Goal: Transaction & Acquisition: Purchase product/service

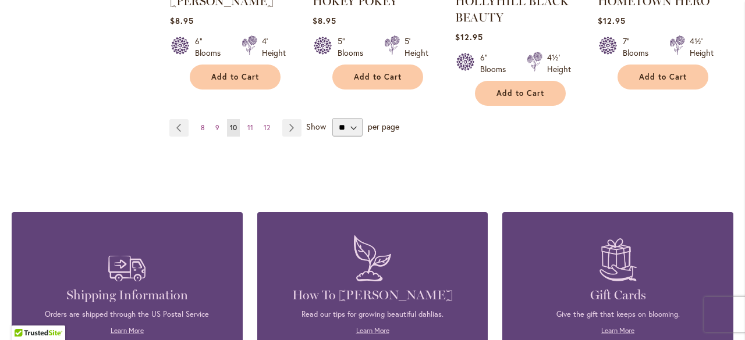
scroll to position [1187, 0]
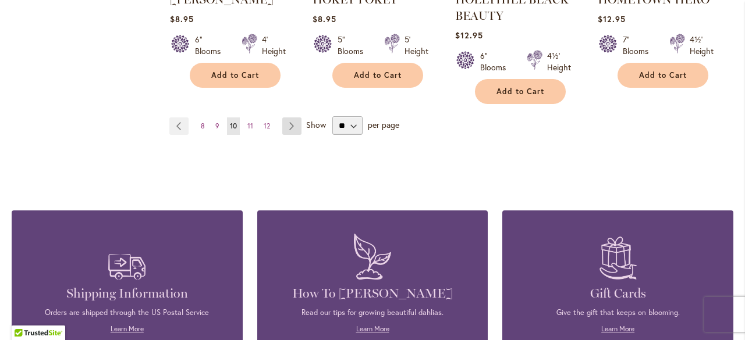
click at [292, 123] on link "Page Next" at bounding box center [291, 126] width 19 height 17
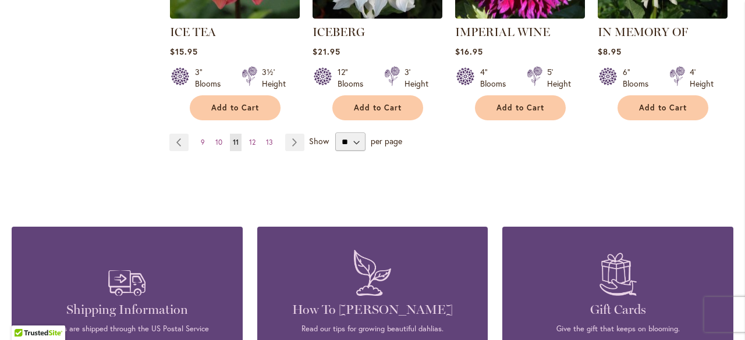
scroll to position [1140, 0]
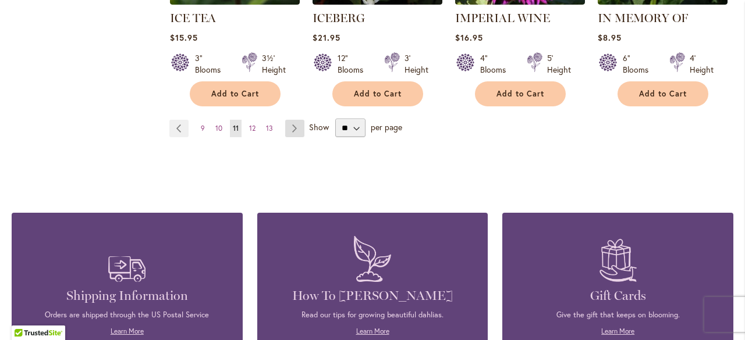
click at [296, 120] on link "Page Next" at bounding box center [294, 128] width 19 height 17
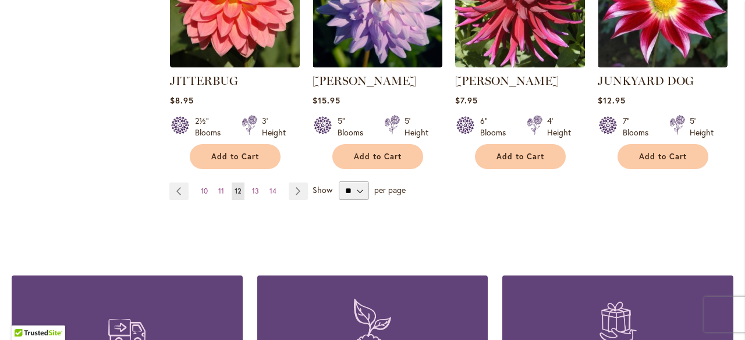
scroll to position [1140, 0]
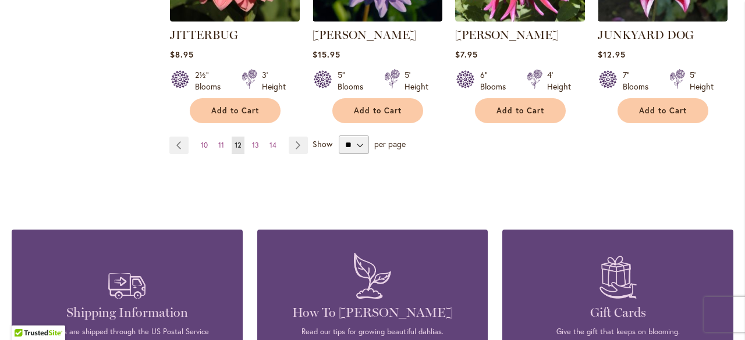
click at [291, 143] on link "Page Next" at bounding box center [298, 145] width 19 height 17
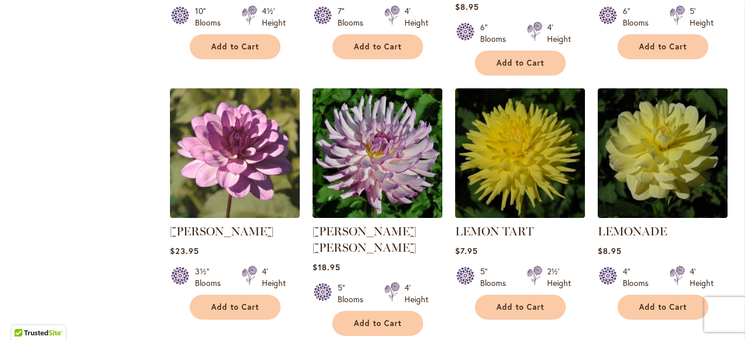
scroll to position [931, 0]
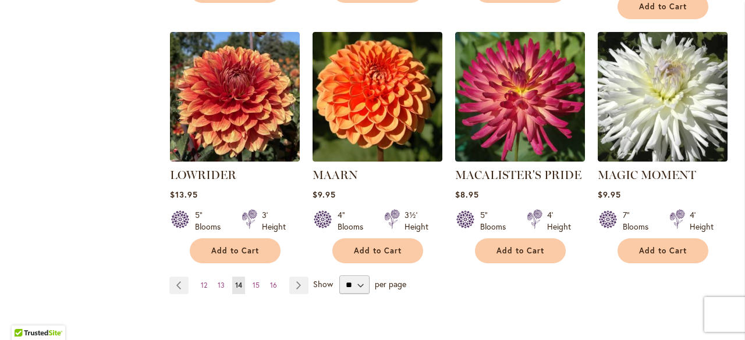
scroll to position [1024, 0]
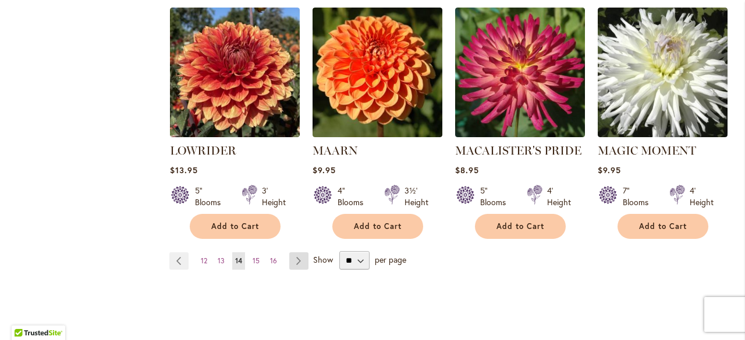
click at [296, 252] on link "Page Next" at bounding box center [298, 260] width 19 height 17
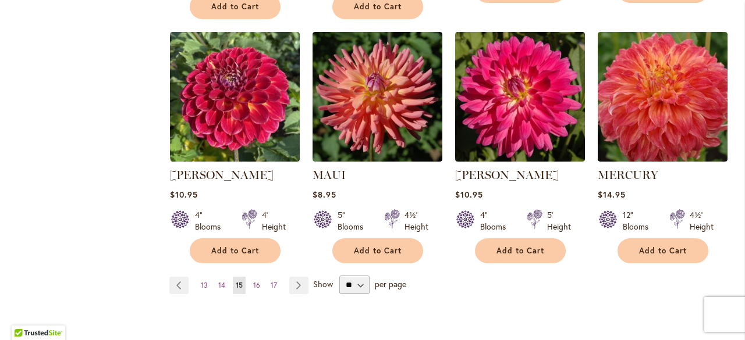
scroll to position [1062, 0]
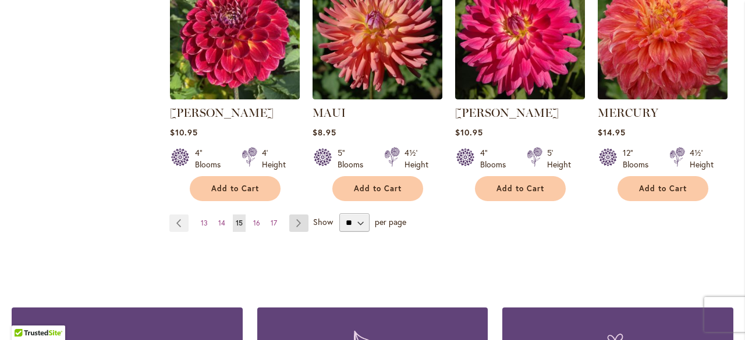
click at [296, 215] on link "Page Next" at bounding box center [298, 223] width 19 height 17
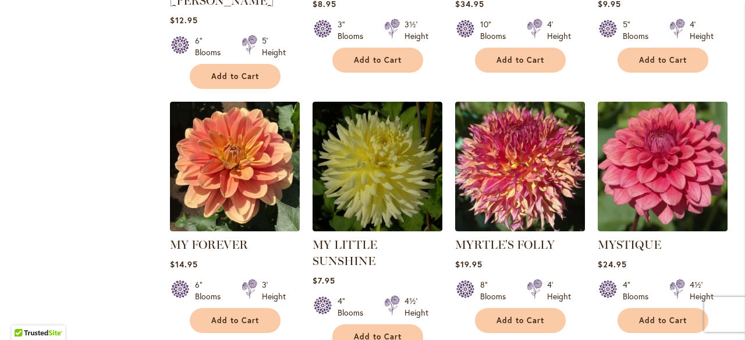
scroll to position [1039, 0]
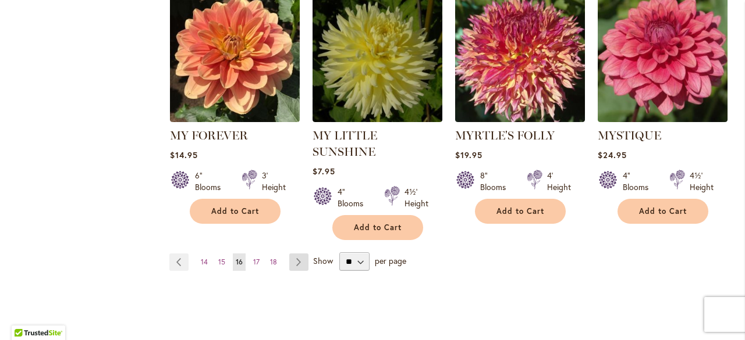
click at [294, 254] on link "Page Next" at bounding box center [298, 262] width 19 height 17
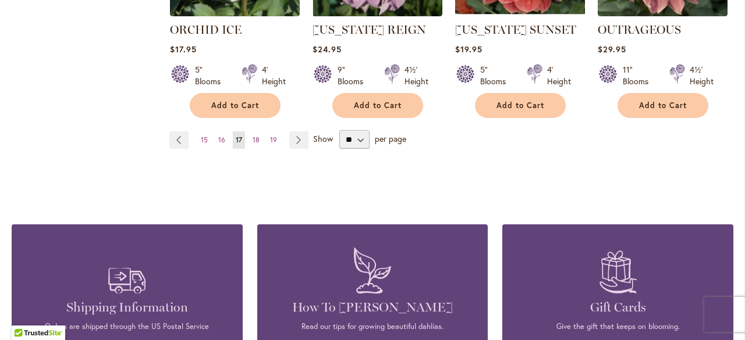
scroll to position [1116, 0]
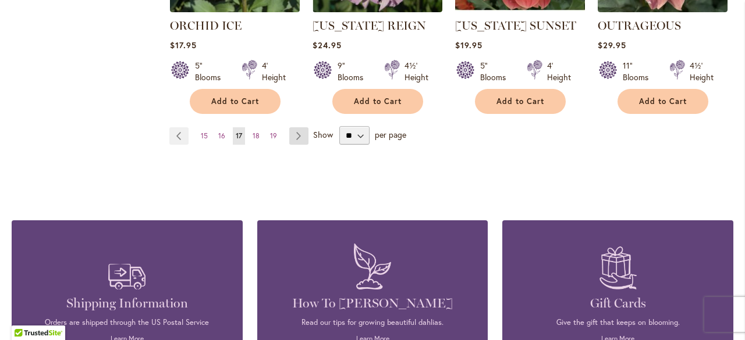
click at [290, 132] on link "Page Next" at bounding box center [298, 135] width 19 height 17
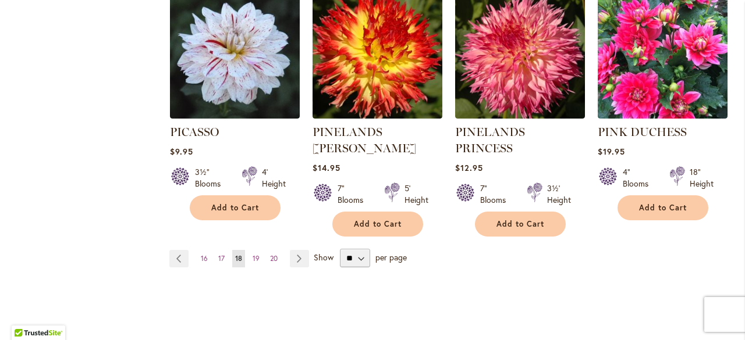
scroll to position [1047, 0]
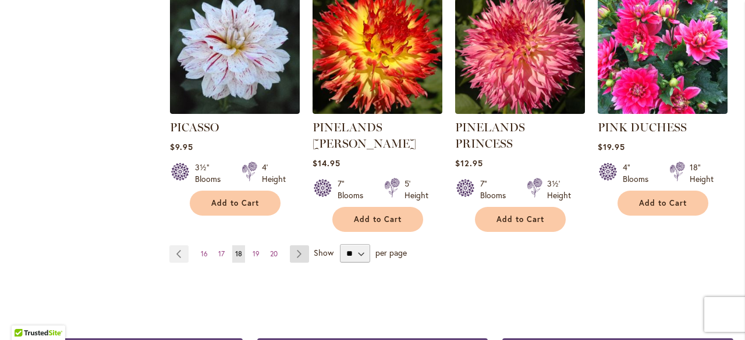
click at [293, 245] on link "Page Next" at bounding box center [299, 253] width 19 height 17
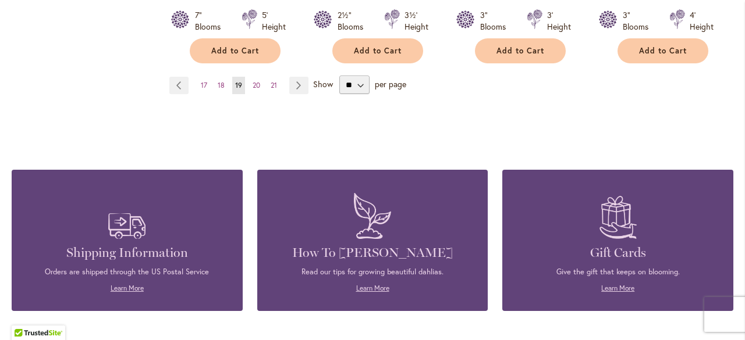
scroll to position [1194, 0]
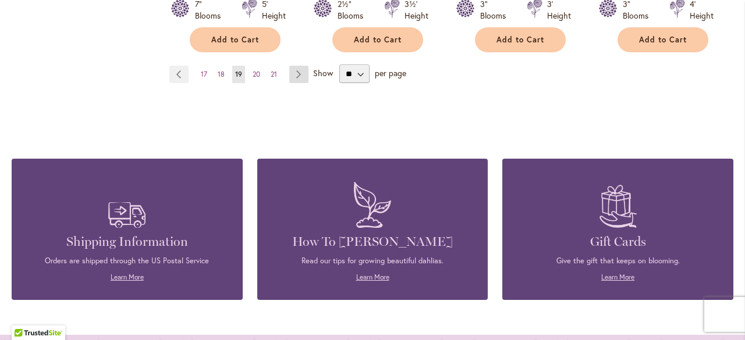
click at [296, 68] on link "Page Next" at bounding box center [298, 74] width 19 height 17
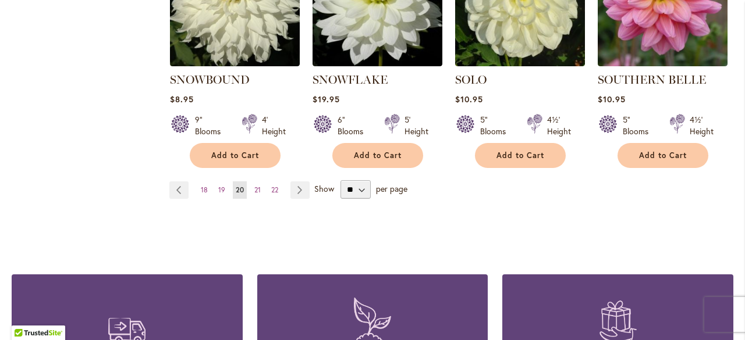
scroll to position [1094, 0]
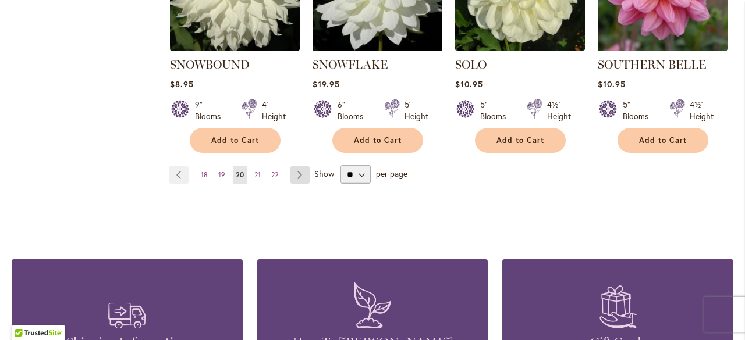
click at [300, 166] on link "Page Next" at bounding box center [299, 174] width 19 height 17
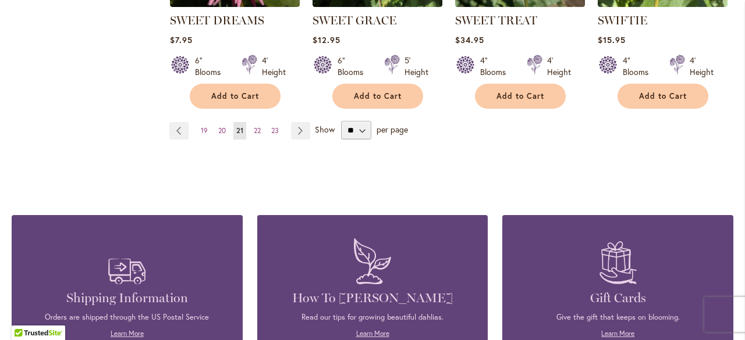
scroll to position [1140, 0]
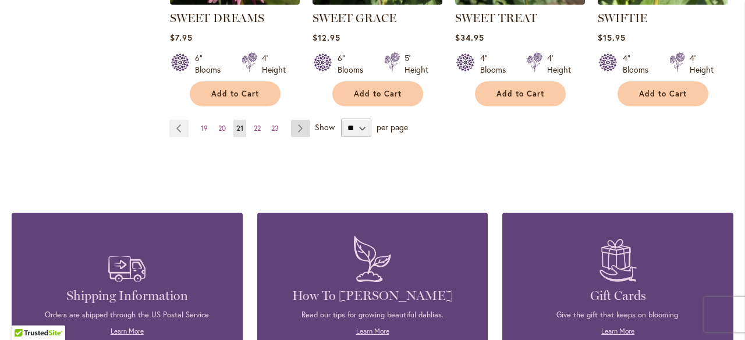
click at [300, 126] on link "Page Next" at bounding box center [300, 128] width 19 height 17
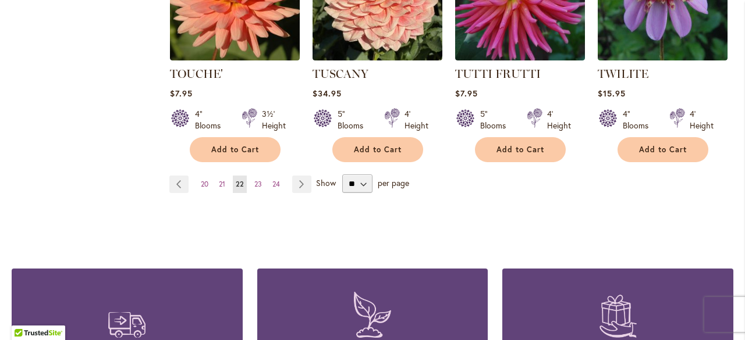
scroll to position [1070, 0]
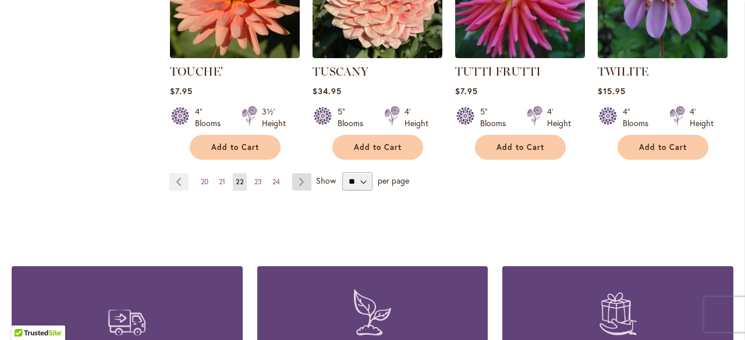
click at [297, 180] on link "Page Next" at bounding box center [301, 181] width 19 height 17
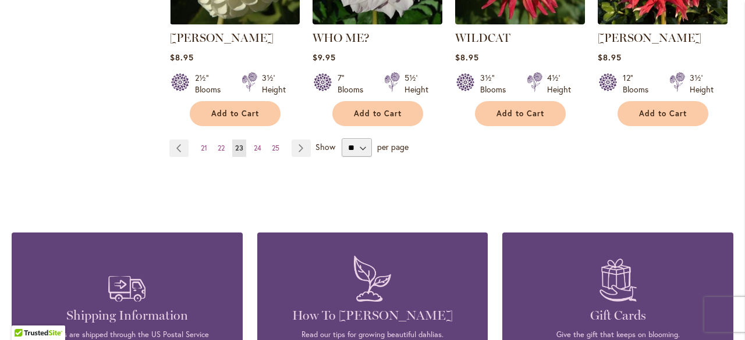
scroll to position [1124, 0]
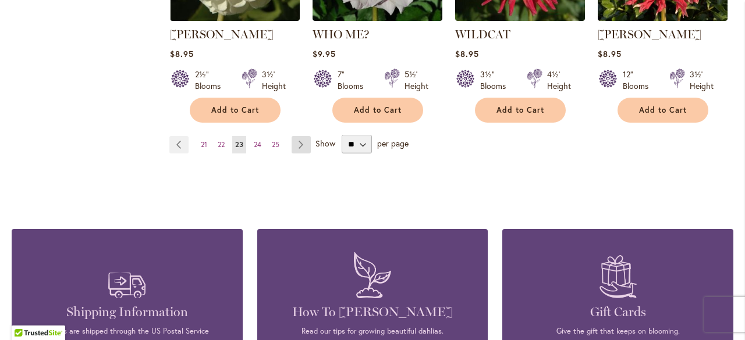
click at [298, 136] on link "Page Next" at bounding box center [300, 144] width 19 height 17
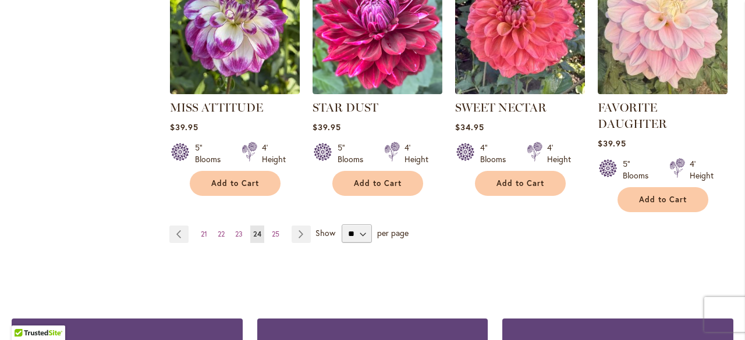
scroll to position [1094, 0]
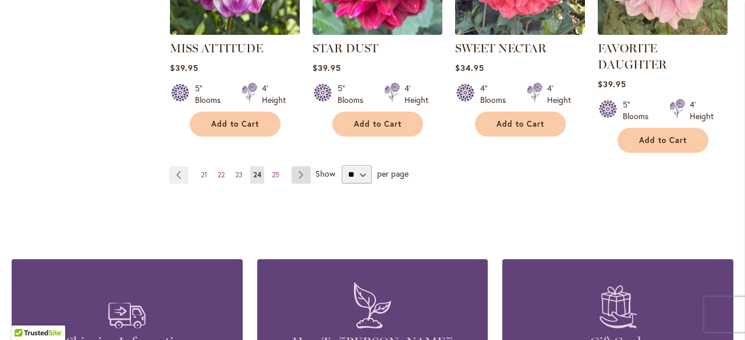
click at [297, 168] on link "Page Next" at bounding box center [300, 174] width 19 height 17
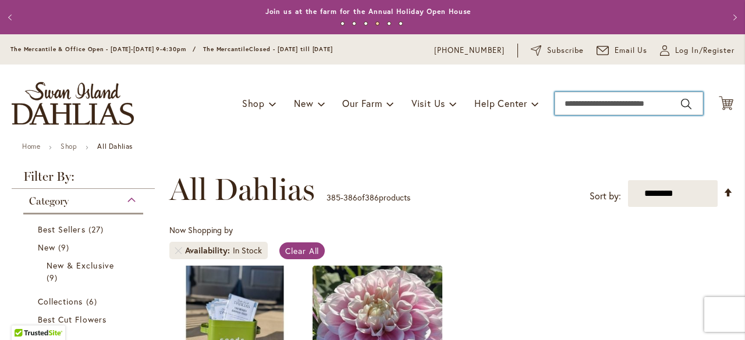
click at [611, 109] on input "Search" at bounding box center [628, 103] width 148 height 23
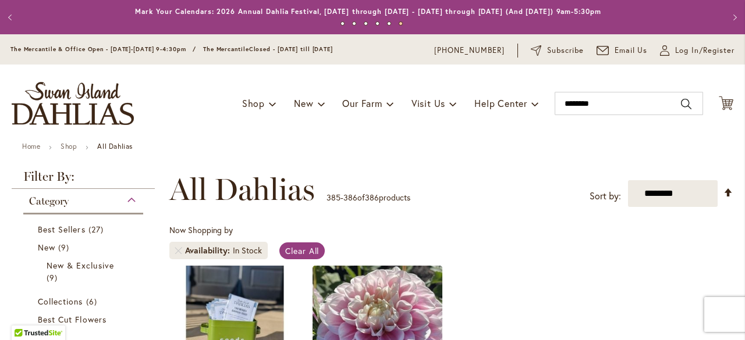
type input "********"
click at [681, 103] on button "Search" at bounding box center [686, 104] width 10 height 19
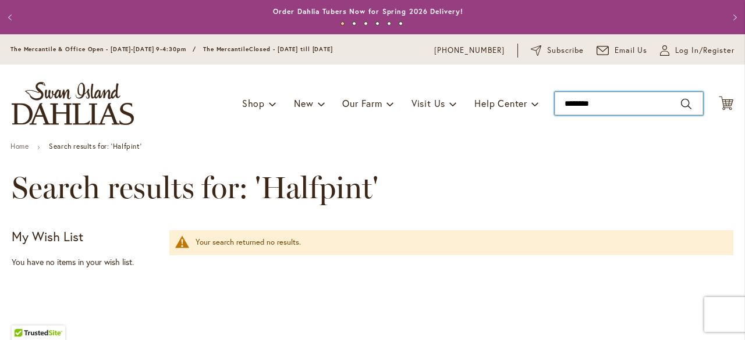
click at [603, 105] on input "********" at bounding box center [628, 103] width 148 height 23
type input "**********"
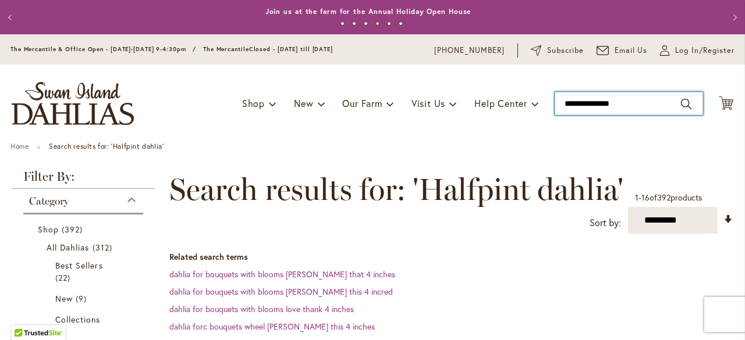
click at [628, 100] on input "**********" at bounding box center [628, 103] width 148 height 23
type input "*"
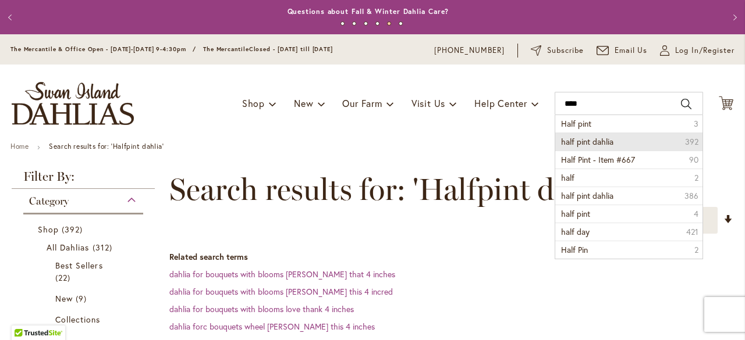
click at [590, 141] on span "half pint dahlia" at bounding box center [587, 141] width 52 height 11
type input "**********"
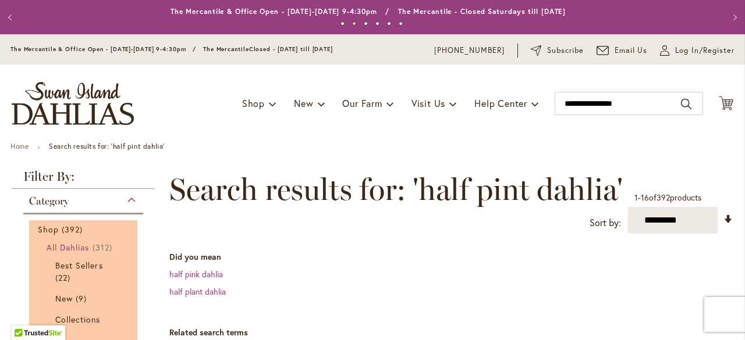
click at [72, 244] on span "All Dahlias" at bounding box center [68, 247] width 43 height 11
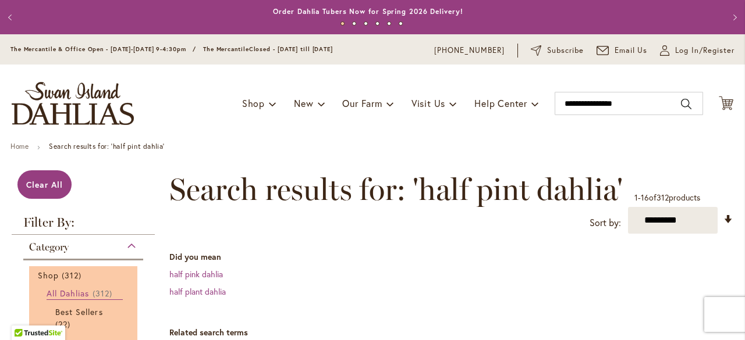
click at [77, 291] on span "All Dahlias" at bounding box center [68, 293] width 43 height 11
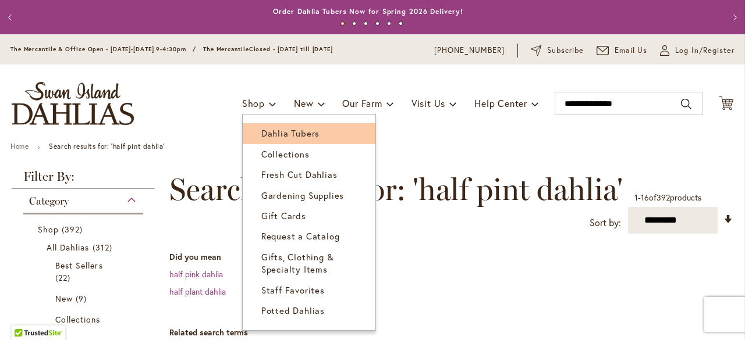
click at [264, 133] on span "Dahlia Tubers" at bounding box center [290, 133] width 58 height 12
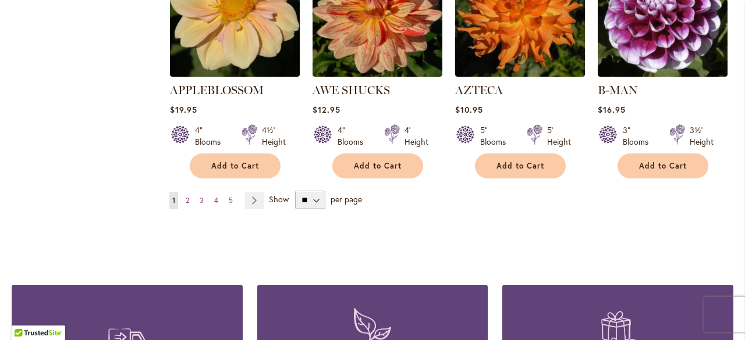
scroll to position [1117, 0]
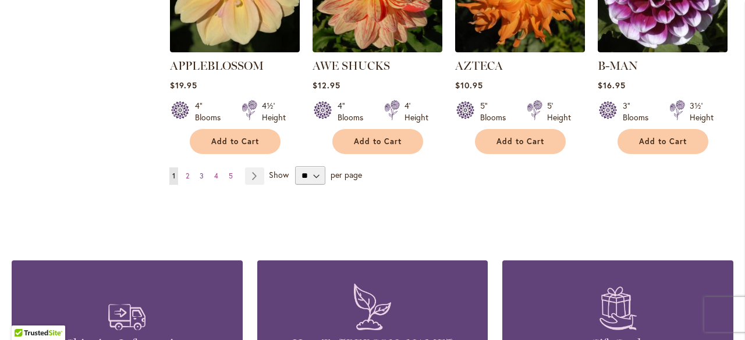
click at [201, 172] on span "3" at bounding box center [202, 176] width 4 height 9
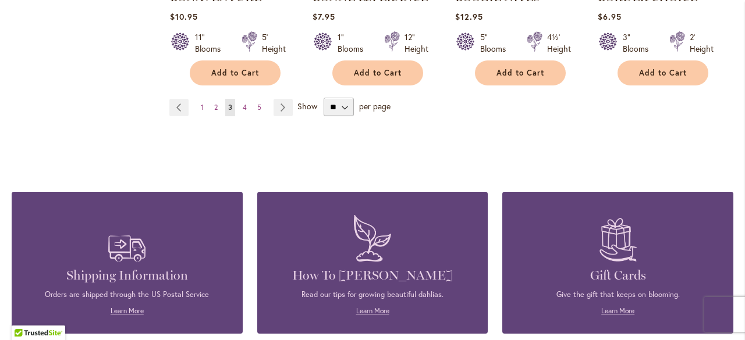
scroll to position [1187, 0]
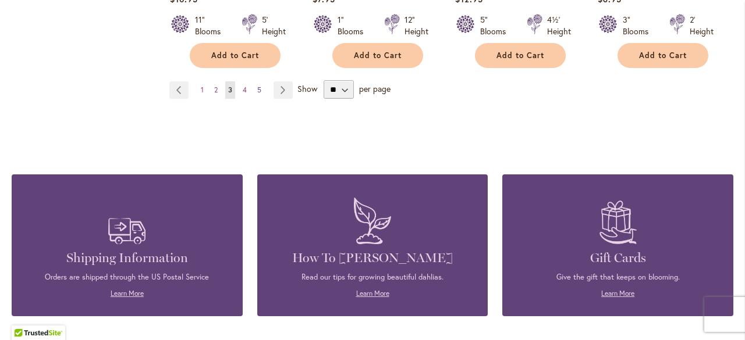
click at [257, 90] on span "5" at bounding box center [259, 90] width 4 height 9
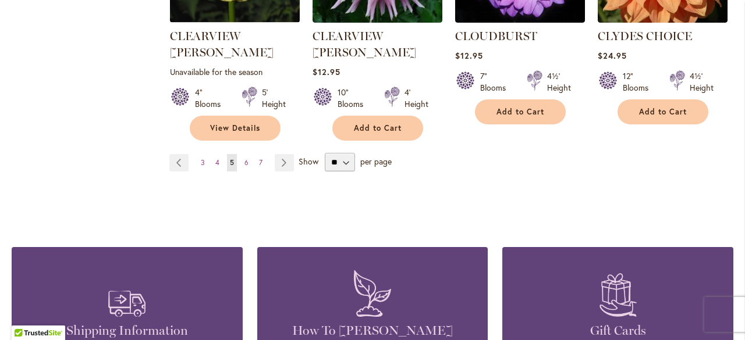
scroll to position [1163, 0]
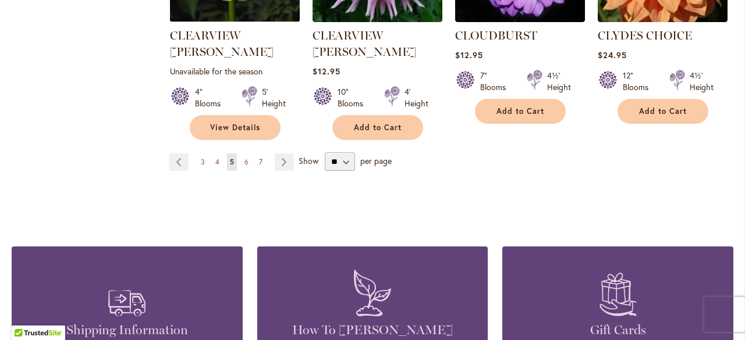
click at [260, 158] on span "7" at bounding box center [260, 162] width 3 height 9
click at [259, 158] on span "7" at bounding box center [260, 162] width 3 height 9
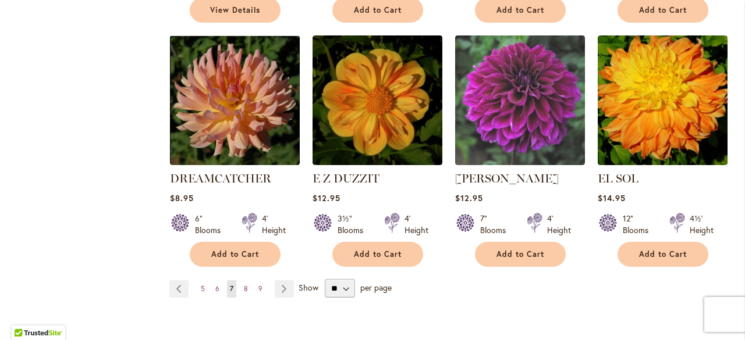
scroll to position [1023, 0]
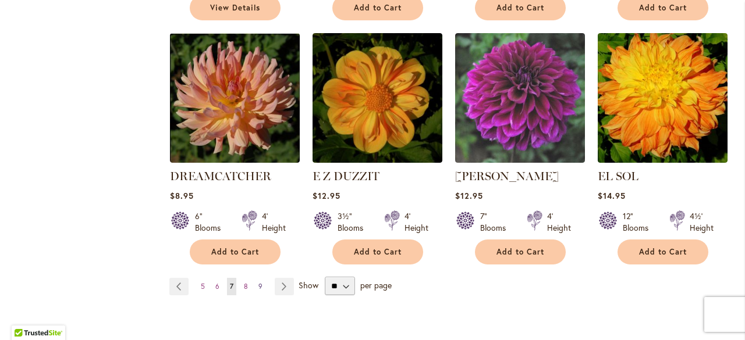
click at [259, 278] on link "Page 9" at bounding box center [260, 286] width 10 height 17
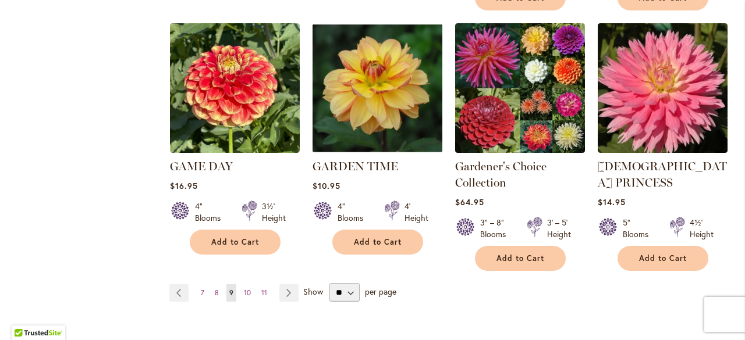
scroll to position [1092, 0]
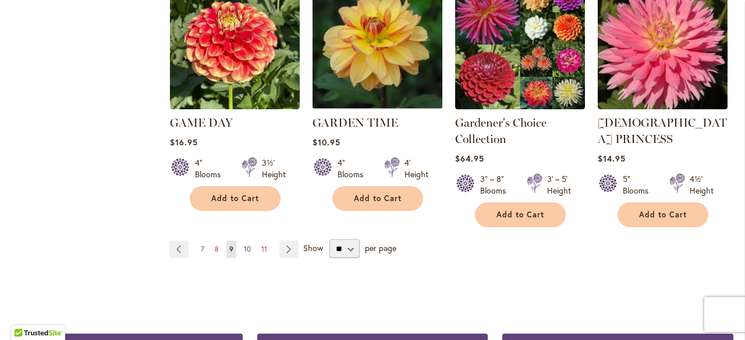
click at [248, 245] on span "10" at bounding box center [247, 249] width 7 height 9
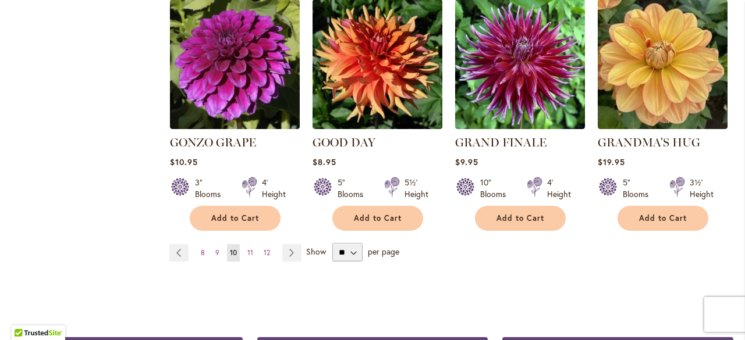
scroll to position [1047, 0]
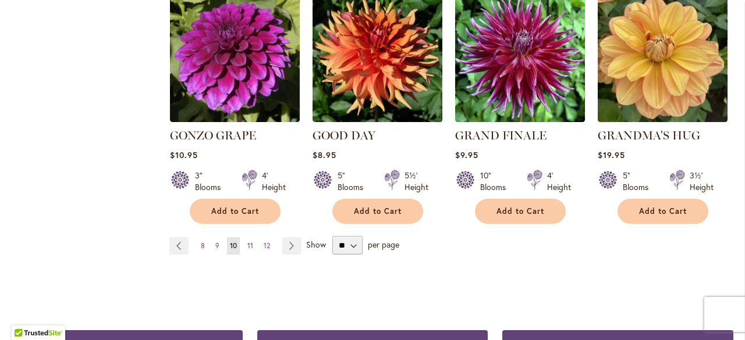
click at [251, 241] on span "11" at bounding box center [250, 245] width 6 height 9
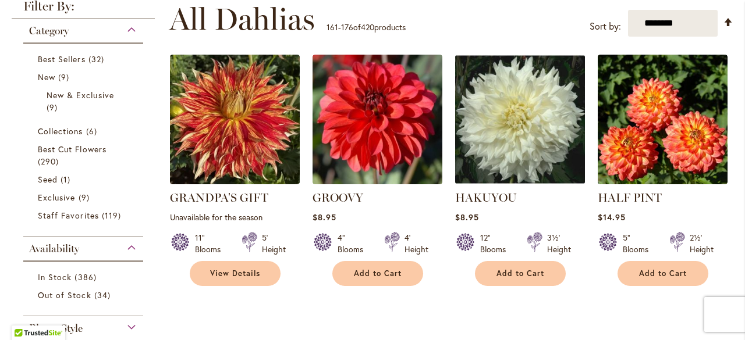
scroll to position [302, 0]
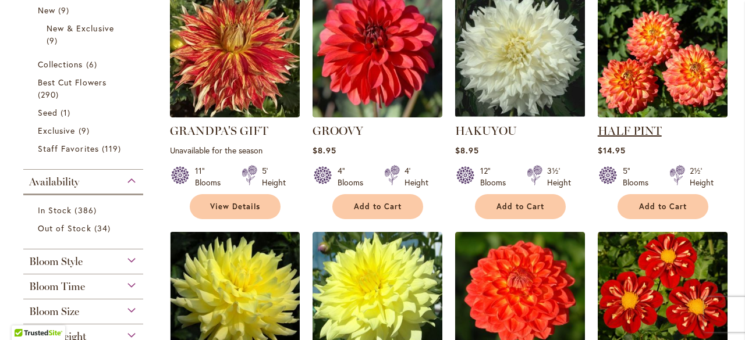
click at [645, 130] on link "HALF PINT" at bounding box center [629, 131] width 64 height 14
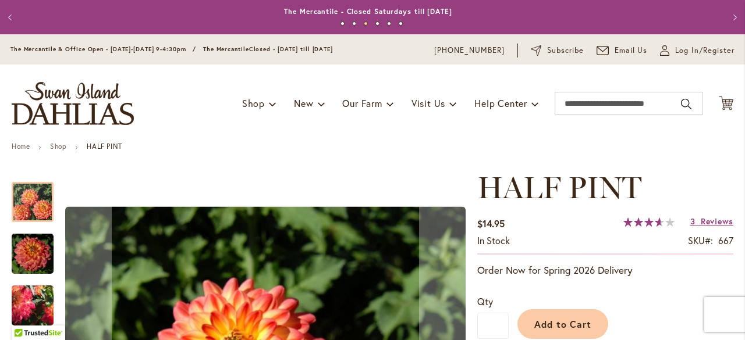
click at [417, 136] on div "Toggle Nav Shop Dahlia Tubers Collections Fresh Cut Dahlias Gardening Supplies …" at bounding box center [372, 104] width 745 height 78
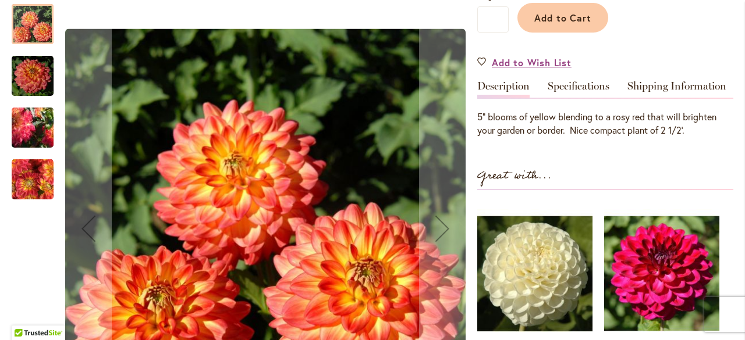
scroll to position [283, 0]
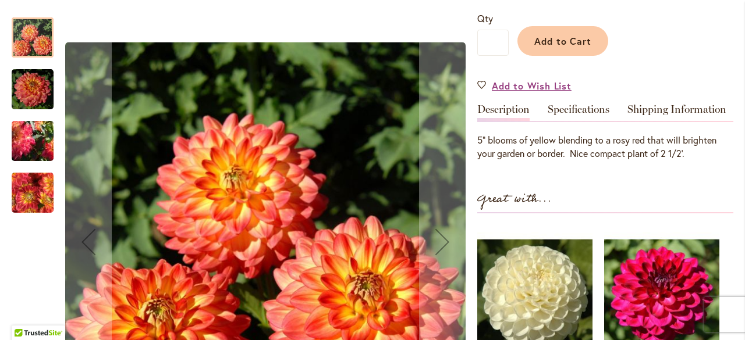
click at [22, 88] on img "HALF PINT" at bounding box center [33, 89] width 42 height 44
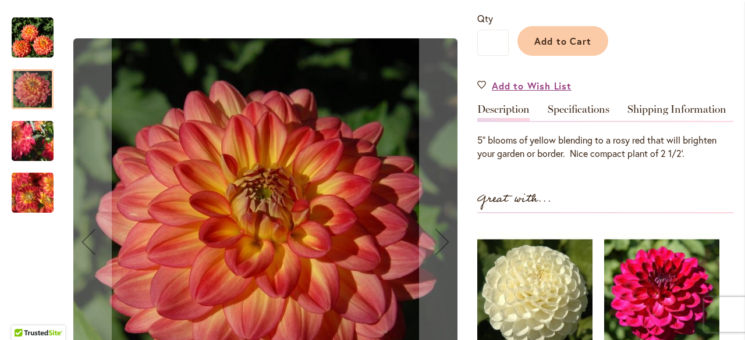
click at [37, 147] on img "HALF PINT" at bounding box center [33, 141] width 84 height 66
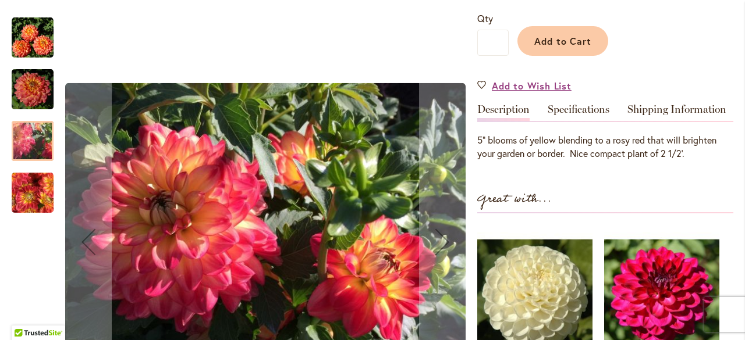
click at [36, 191] on img "HALF PINT" at bounding box center [33, 192] width 42 height 43
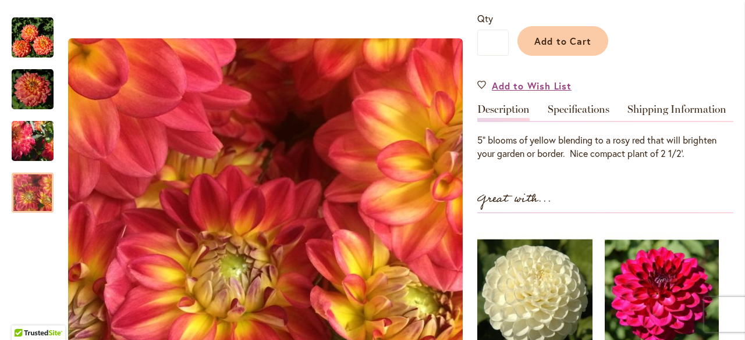
click at [658, 282] on img at bounding box center [661, 297] width 114 height 143
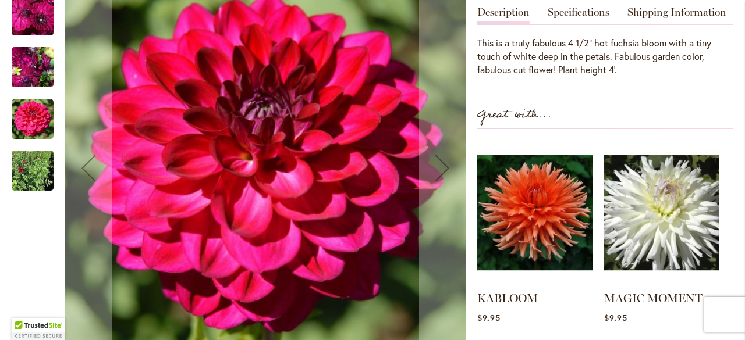
scroll to position [419, 0]
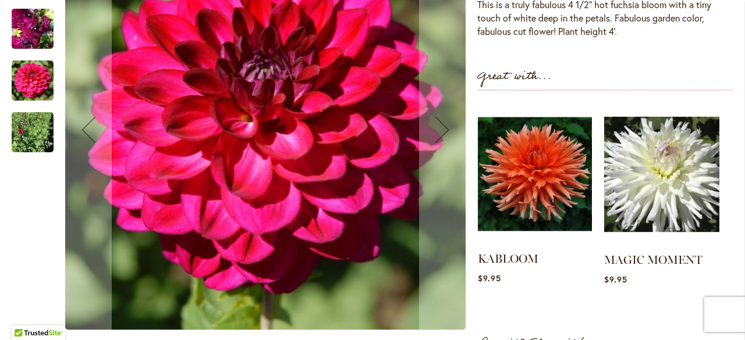
click at [496, 140] on img at bounding box center [535, 174] width 114 height 143
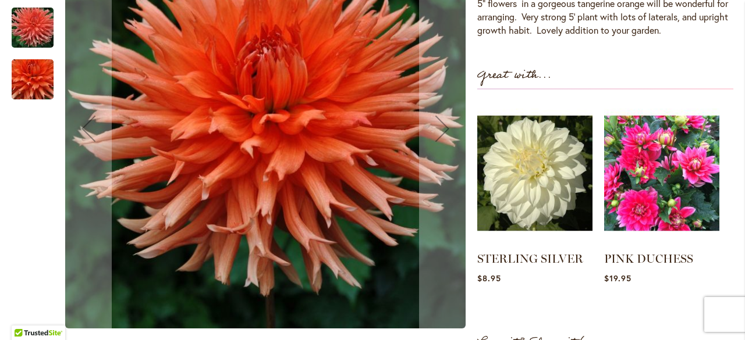
scroll to position [442, 0]
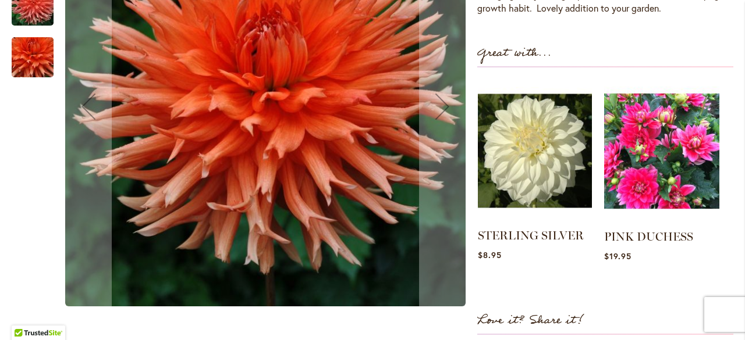
click at [515, 169] on img at bounding box center [535, 151] width 114 height 143
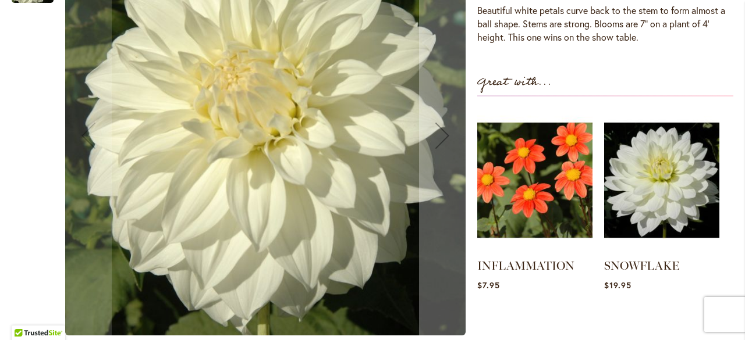
scroll to position [465, 0]
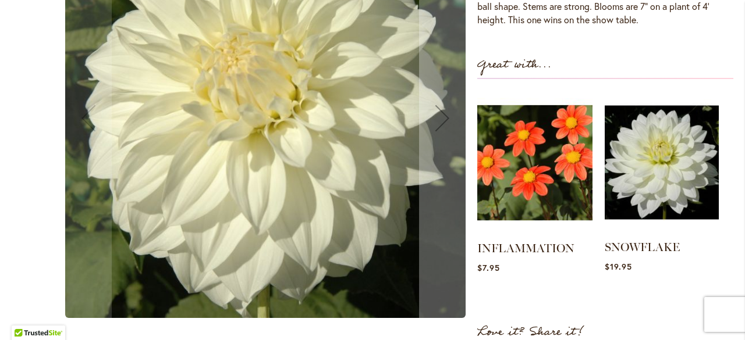
click at [652, 163] on img at bounding box center [661, 162] width 114 height 143
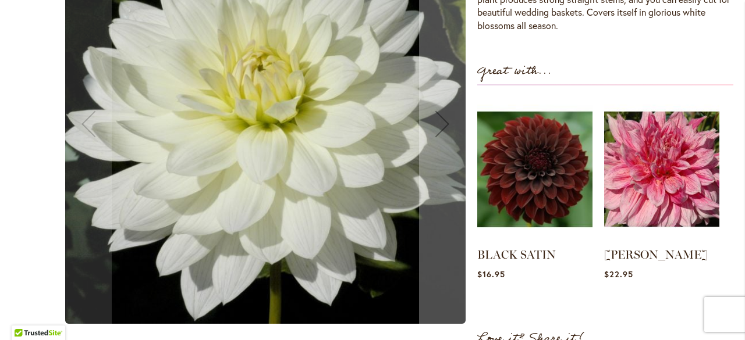
scroll to position [489, 0]
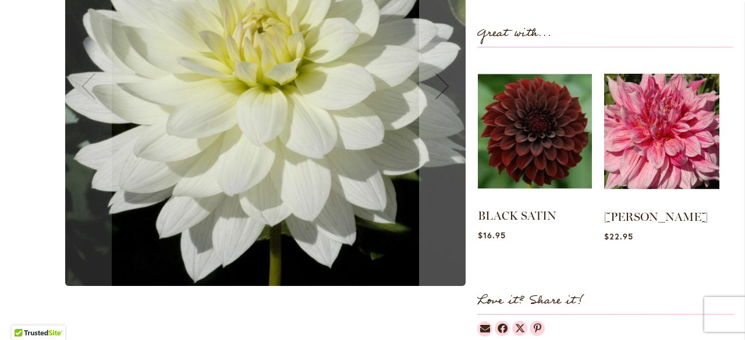
click at [528, 138] on img at bounding box center [535, 131] width 114 height 143
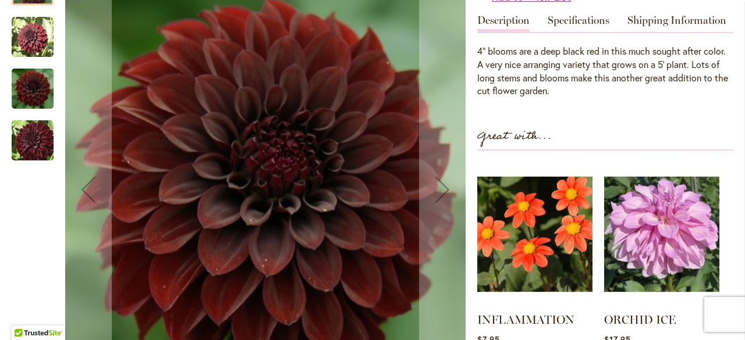
scroll to position [411, 0]
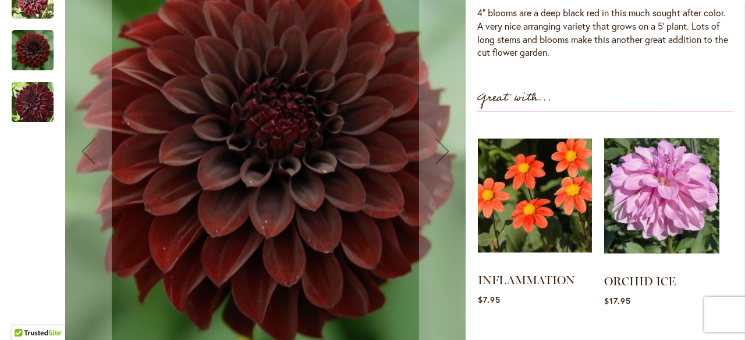
click at [529, 191] on img at bounding box center [535, 195] width 114 height 143
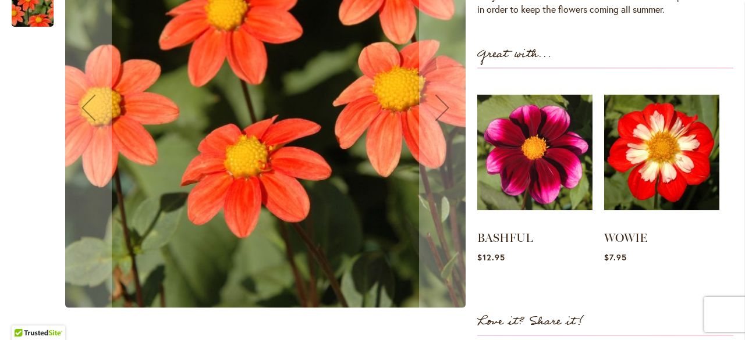
scroll to position [442, 0]
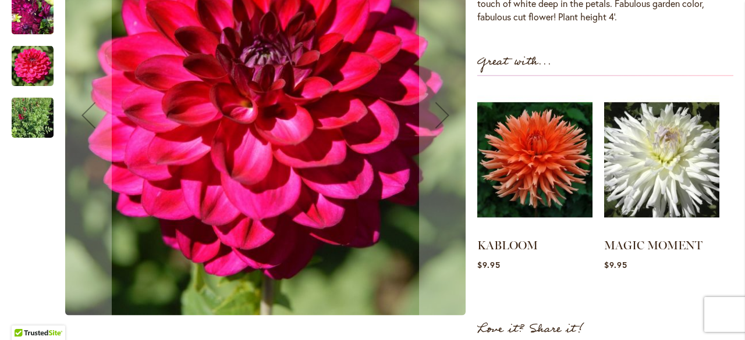
scroll to position [442, 0]
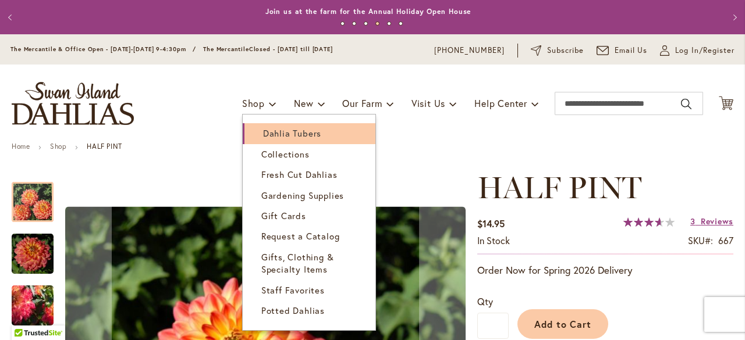
click at [273, 136] on span "Dahlia Tubers" at bounding box center [292, 133] width 58 height 12
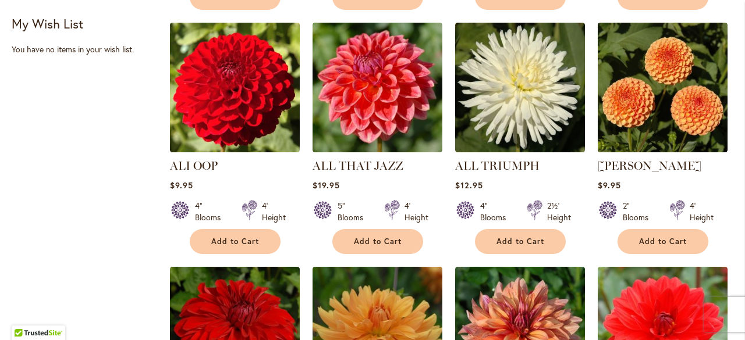
scroll to position [214, 0]
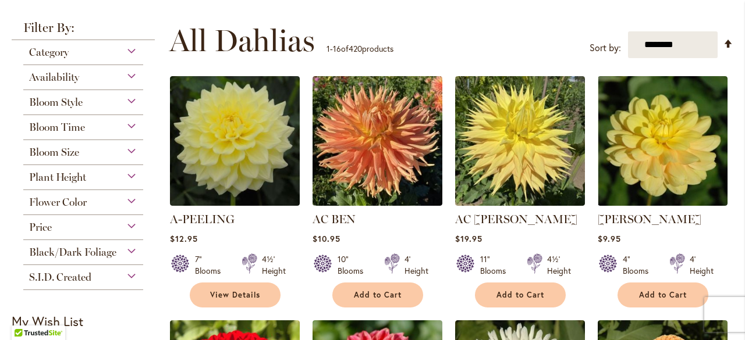
click at [130, 204] on div "Flower Color" at bounding box center [83, 199] width 120 height 19
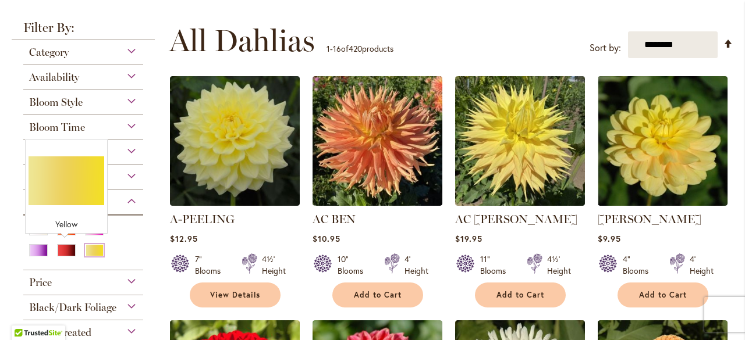
click at [85, 250] on div "Yellow" at bounding box center [94, 250] width 19 height 12
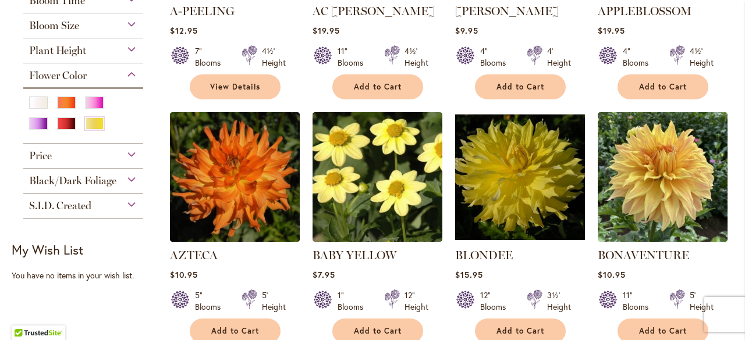
scroll to position [434, 0]
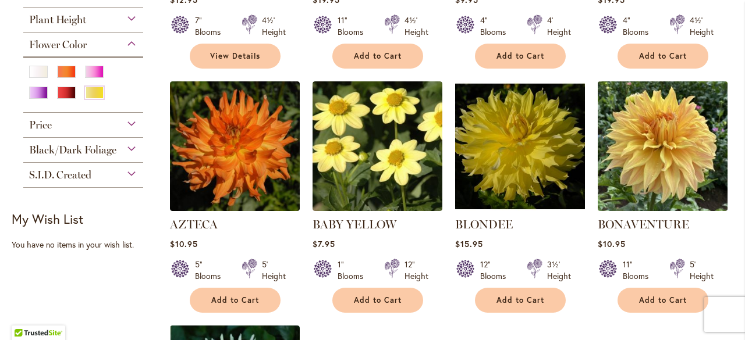
click at [656, 176] on img at bounding box center [662, 146] width 136 height 136
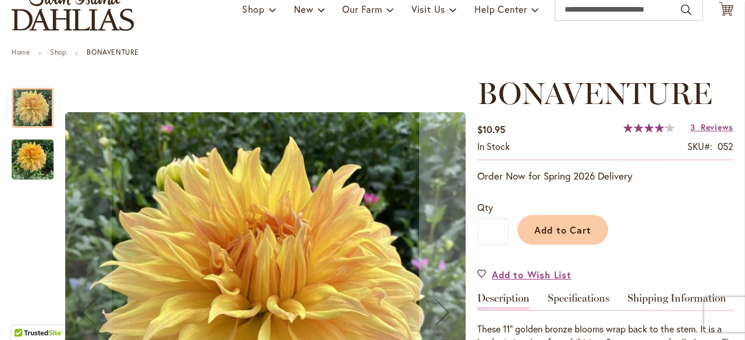
scroll to position [84, 0]
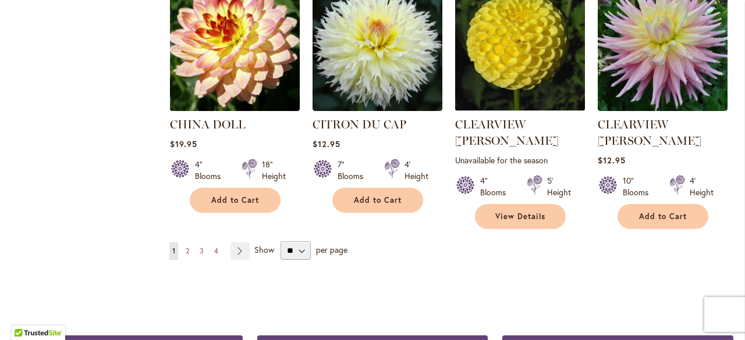
scroll to position [1123, 0]
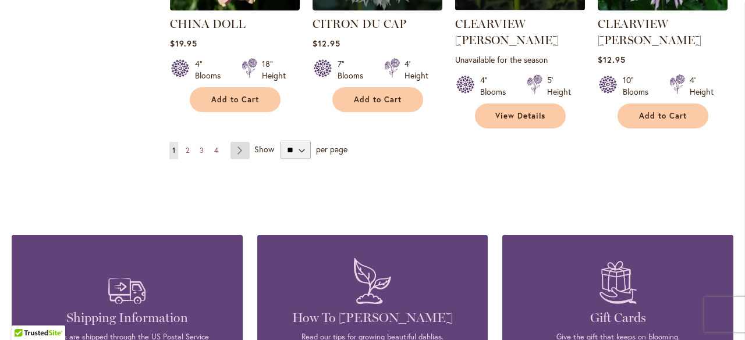
click at [237, 142] on link "Page Next" at bounding box center [239, 150] width 19 height 17
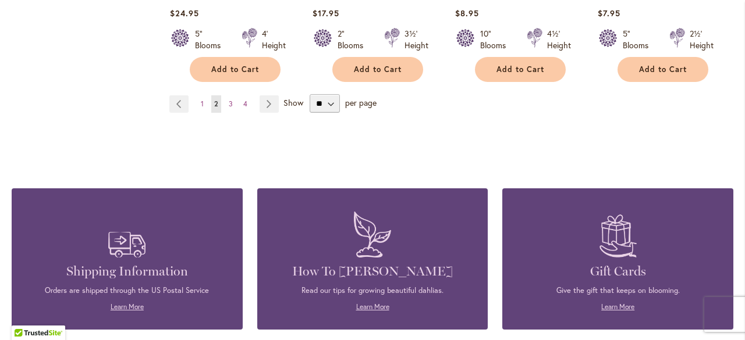
scroll to position [1202, 0]
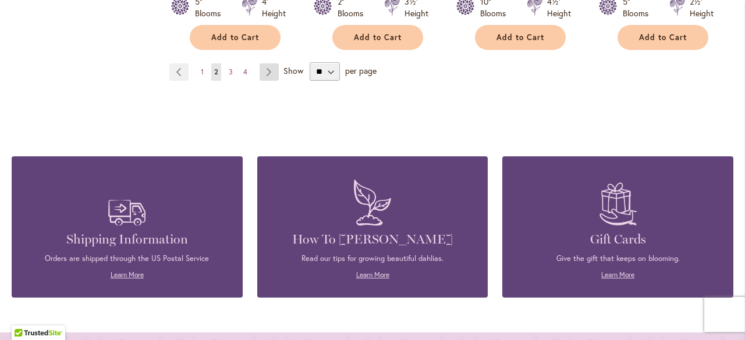
click at [266, 70] on link "Page Next" at bounding box center [268, 71] width 19 height 17
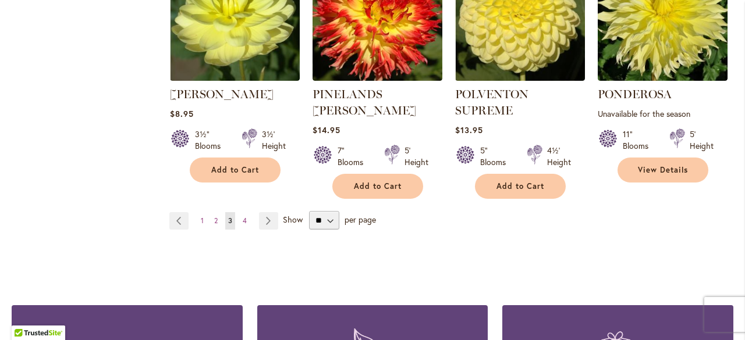
scroll to position [1124, 0]
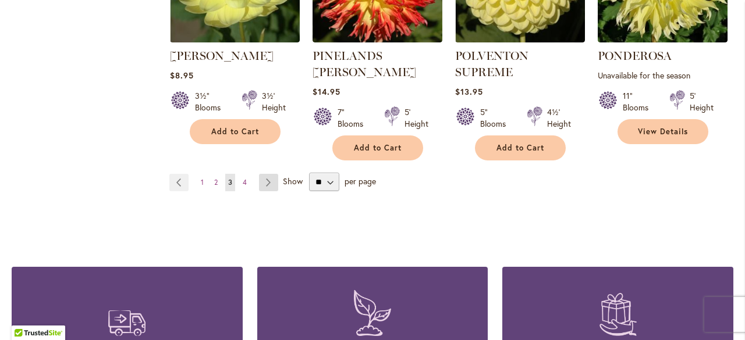
click at [265, 174] on link "Page Next" at bounding box center [268, 182] width 19 height 17
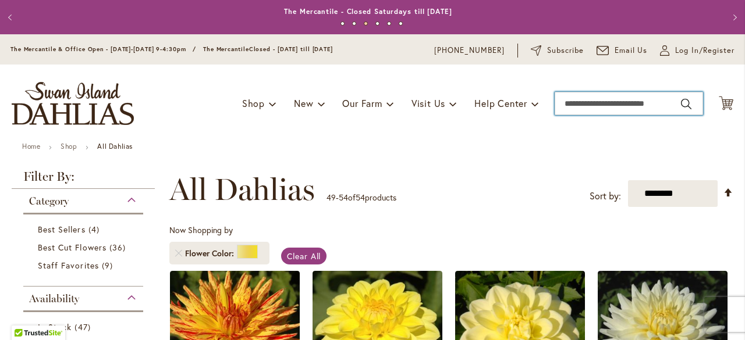
click at [590, 103] on input "Search" at bounding box center [628, 103] width 148 height 23
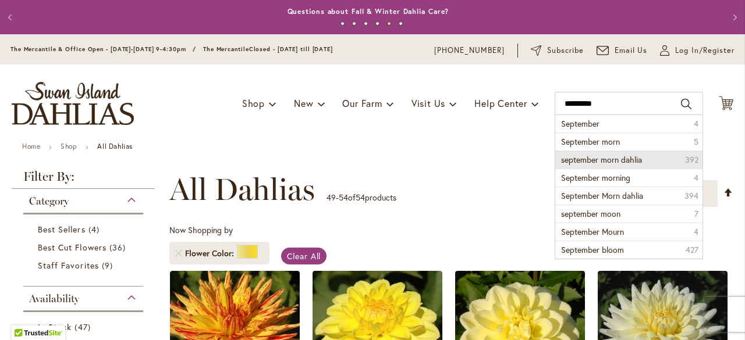
click at [619, 161] on span "september morn dahlia" at bounding box center [601, 159] width 81 height 11
type input "**********"
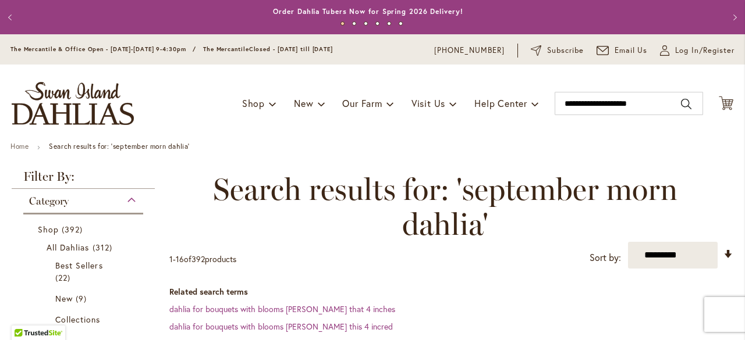
scroll to position [294, 0]
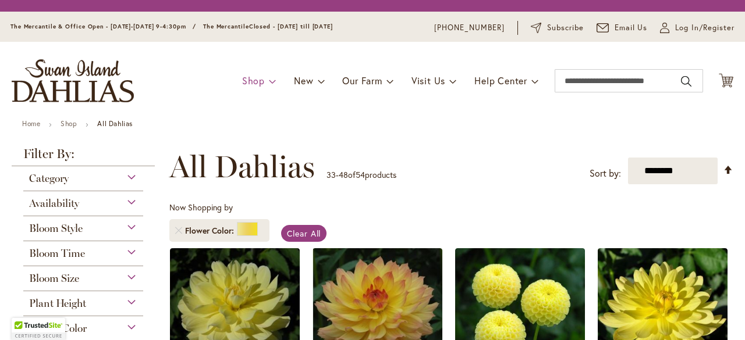
drag, startPoint x: 0, startPoint y: 0, endPoint x: 252, endPoint y: 85, distance: 266.4
click at [252, 85] on span "Shop" at bounding box center [253, 80] width 23 height 12
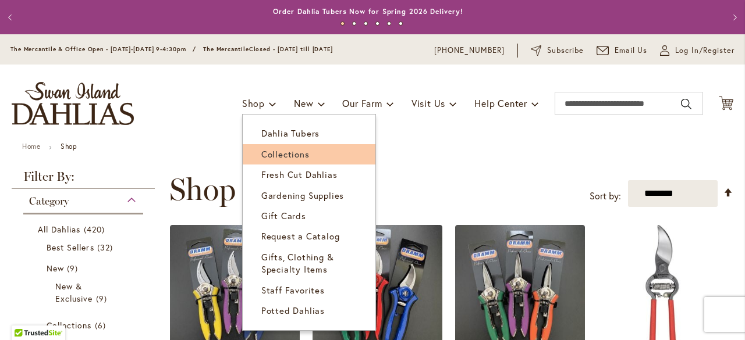
click at [266, 155] on span "Collections" at bounding box center [285, 154] width 48 height 12
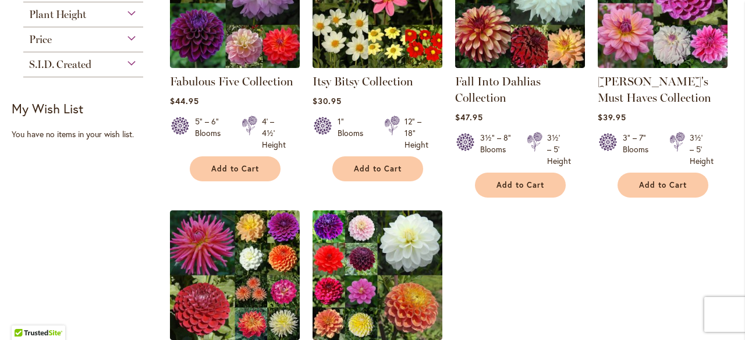
scroll to position [201, 0]
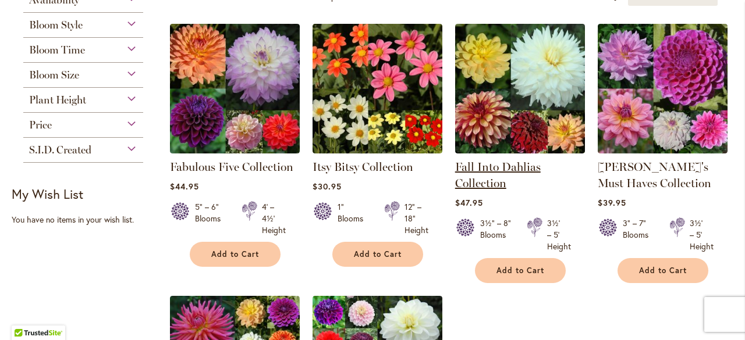
click at [487, 170] on link "Fall Into Dahlias Collection" at bounding box center [498, 175] width 86 height 30
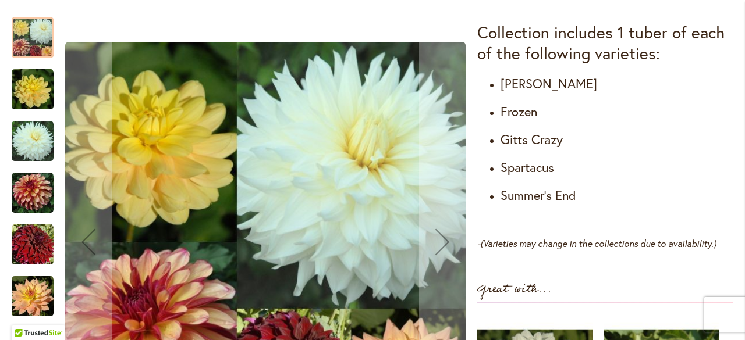
scroll to position [675, 0]
